Goal: Find specific page/section: Find specific page/section

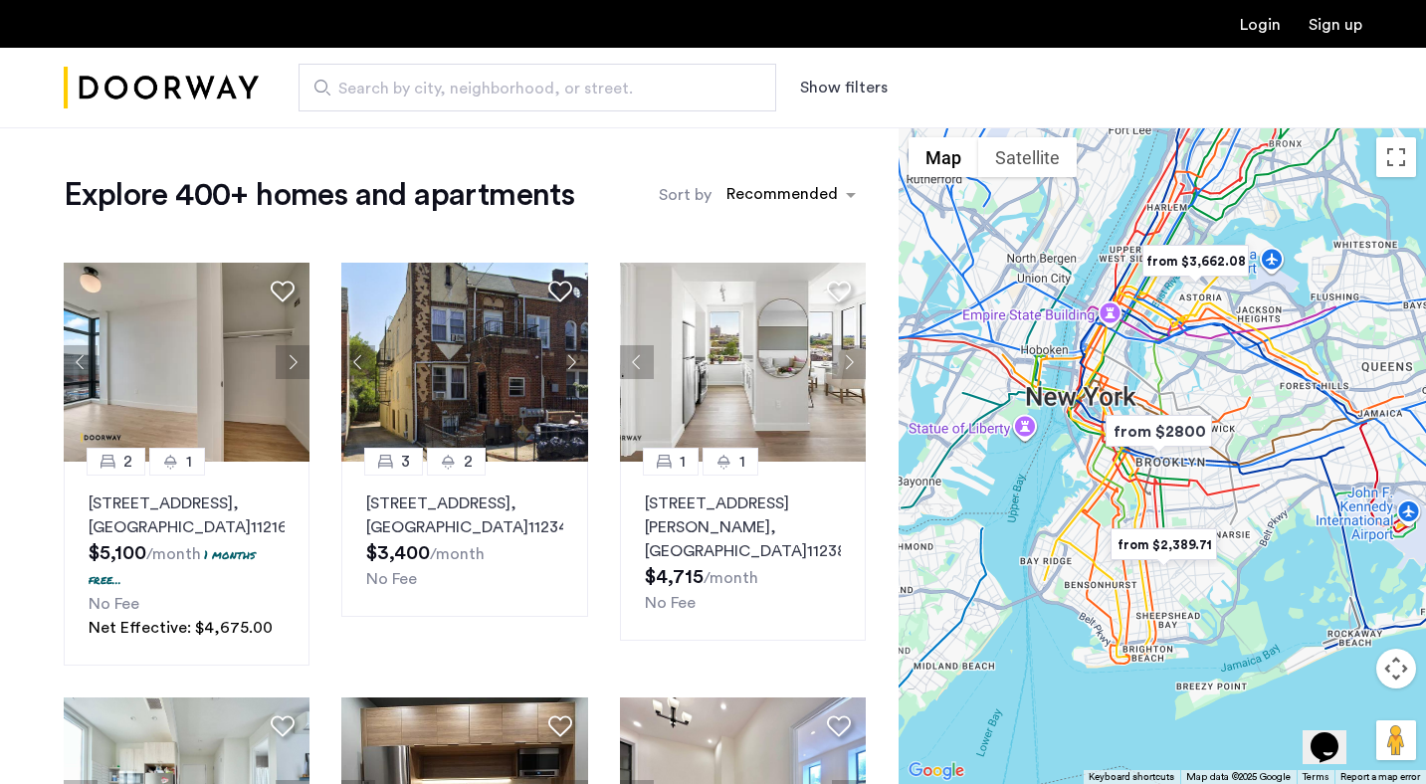
click at [1104, 470] on div at bounding box center [1161, 455] width 527 height 657
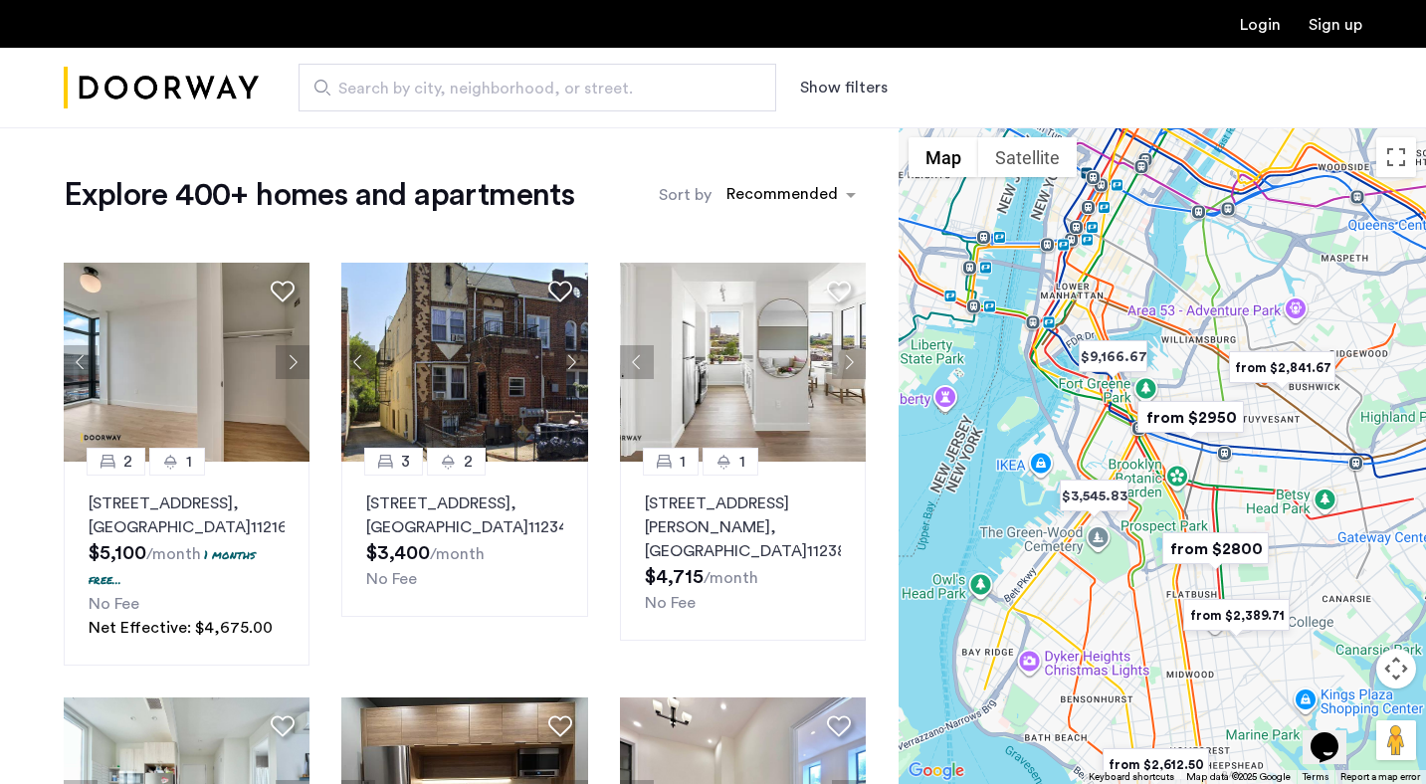
click at [1301, 448] on div at bounding box center [1161, 455] width 527 height 657
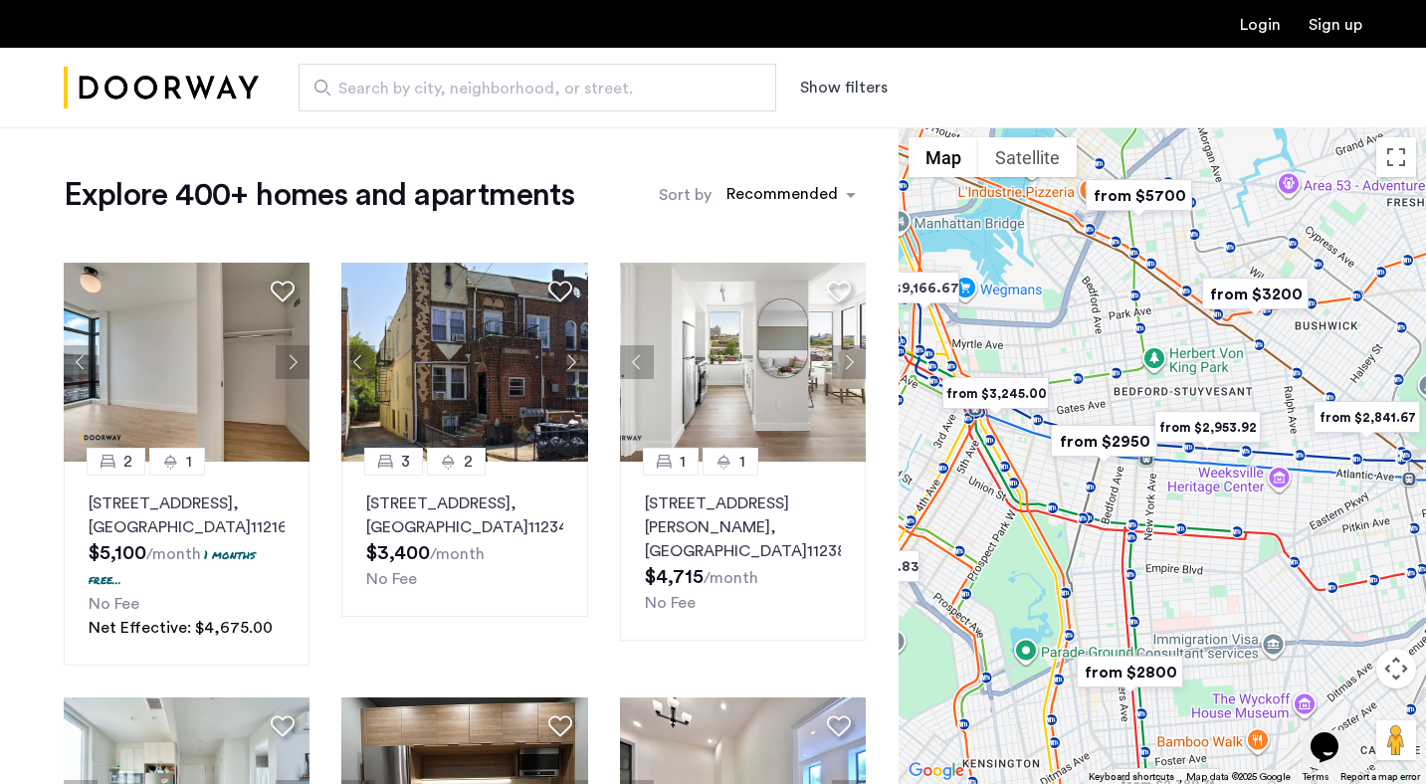
click at [1152, 354] on div at bounding box center [1161, 455] width 527 height 657
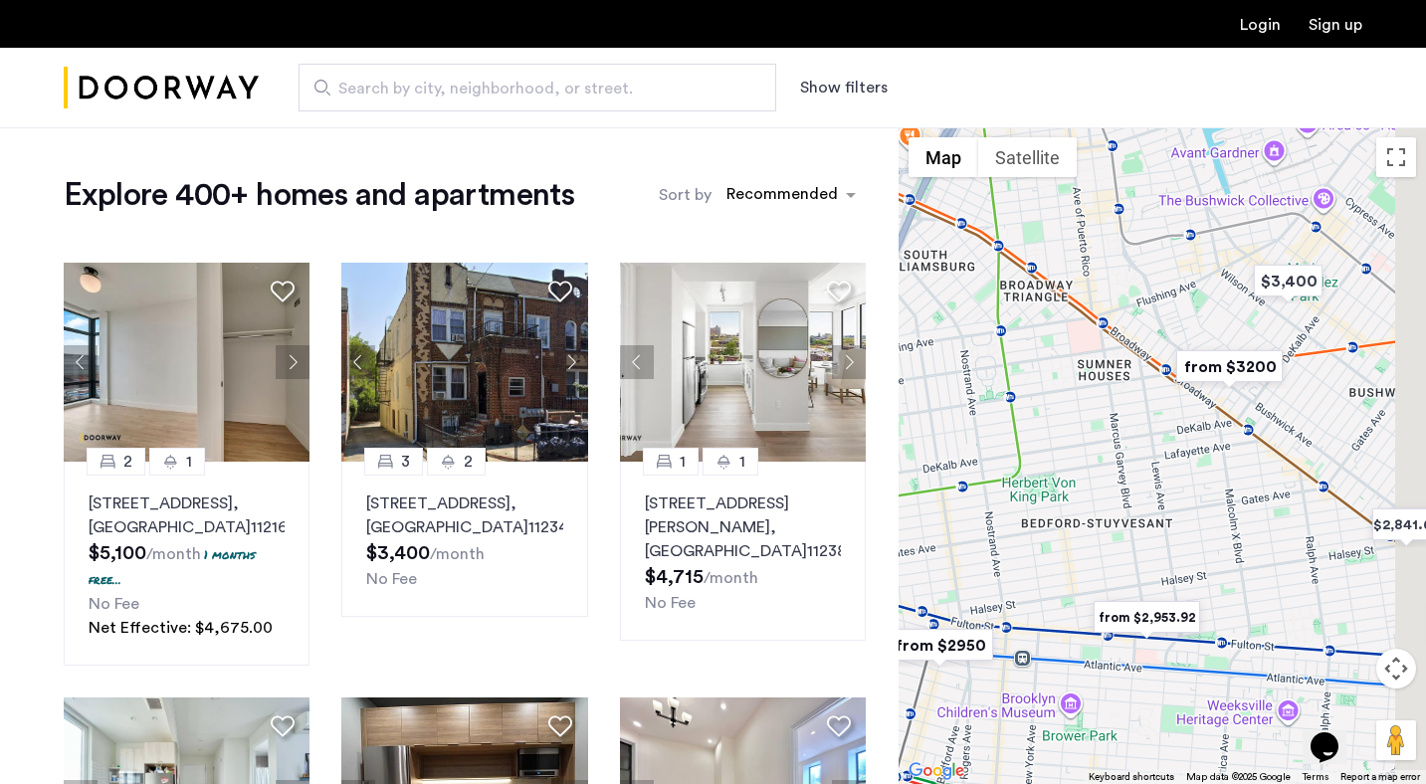
drag, startPoint x: 1288, startPoint y: 386, endPoint x: 1164, endPoint y: 486, distance: 159.3
click at [1164, 486] on div at bounding box center [1161, 455] width 527 height 657
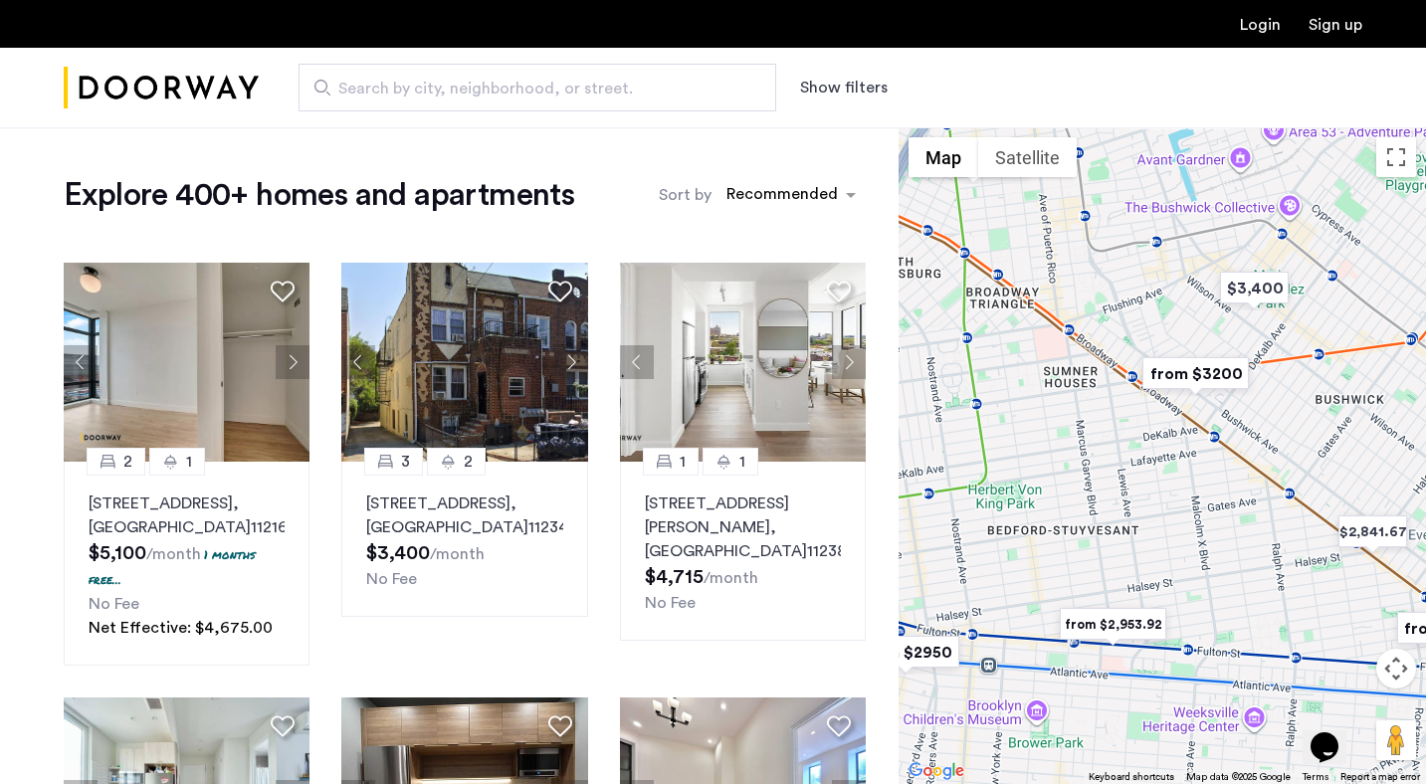
drag, startPoint x: 1302, startPoint y: 486, endPoint x: 990, endPoint y: 479, distance: 312.5
click at [990, 479] on div at bounding box center [1161, 455] width 527 height 657
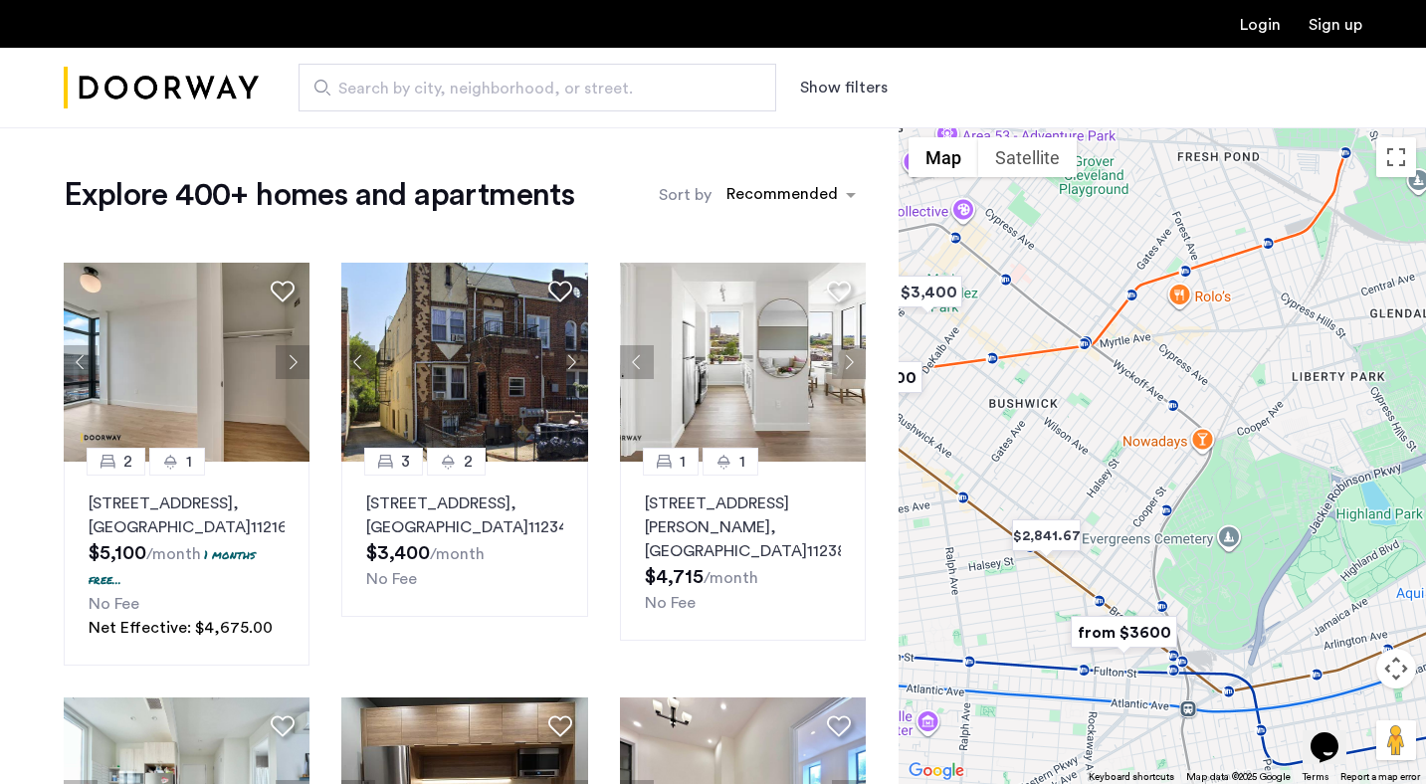
drag, startPoint x: 1202, startPoint y: 331, endPoint x: 1009, endPoint y: 465, distance: 234.6
click at [1009, 465] on div at bounding box center [1161, 455] width 527 height 657
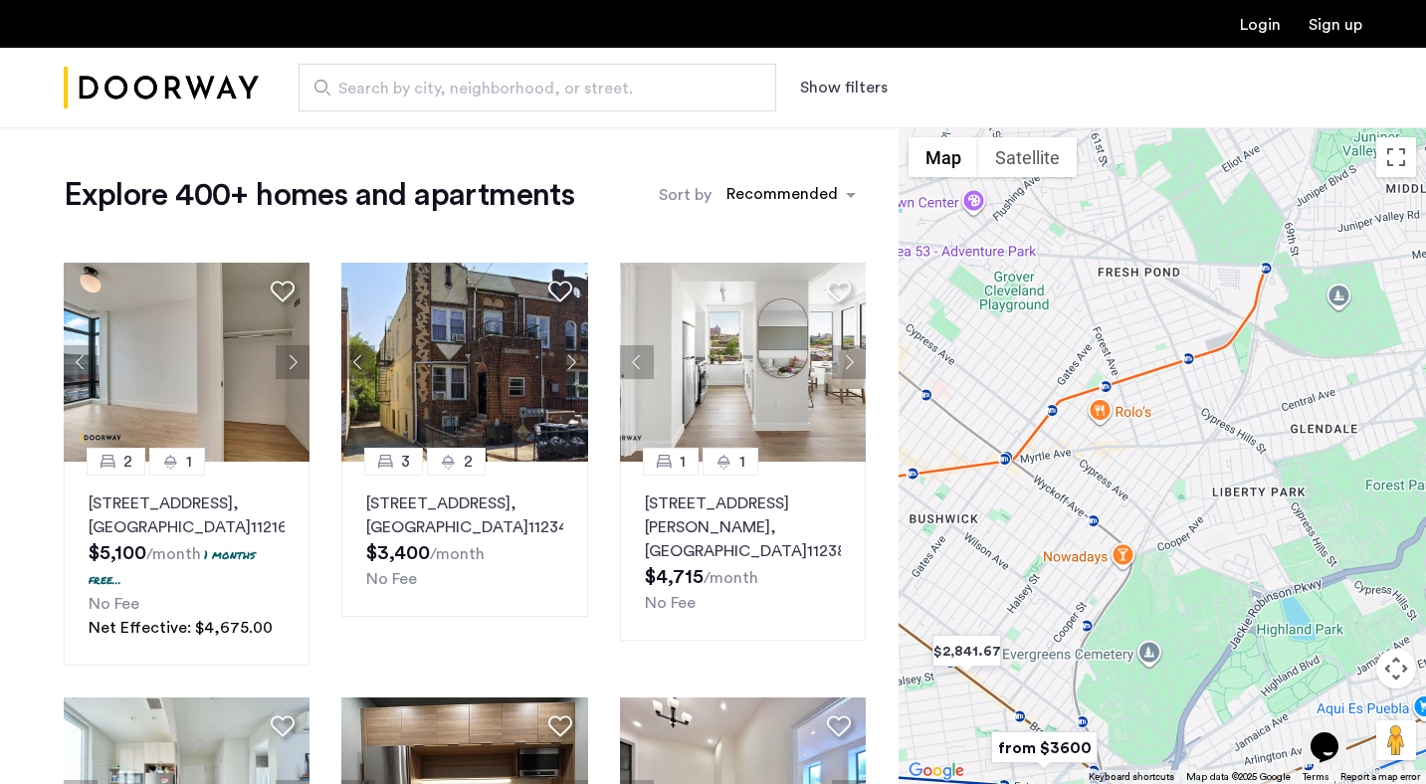
drag, startPoint x: 1157, startPoint y: 465, endPoint x: 1286, endPoint y: 450, distance: 130.2
click at [1286, 450] on div at bounding box center [1161, 455] width 527 height 657
